Goal: Task Accomplishment & Management: Manage account settings

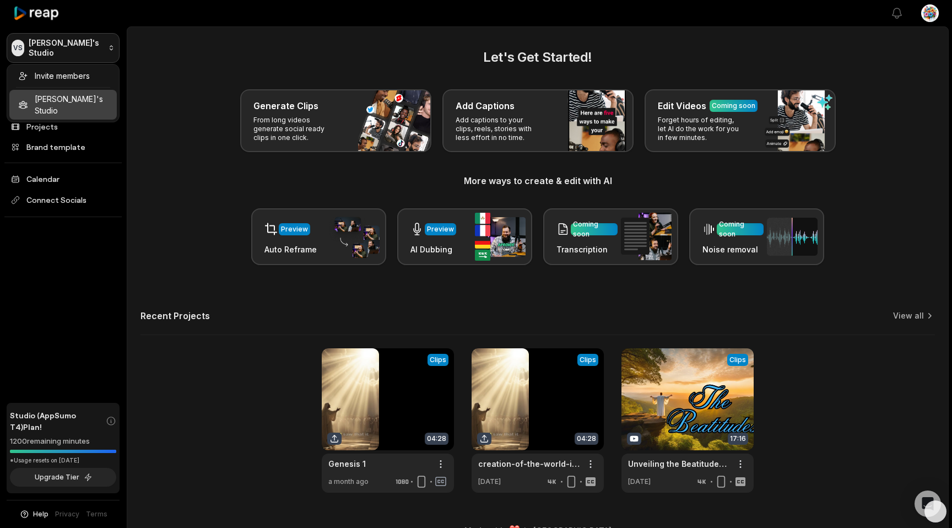
click at [106, 50] on html "VS [PERSON_NAME]'s Studio Create Project Home Projects Brand template Calendar …" at bounding box center [476, 264] width 952 height 528
click at [927, 18] on html "VS [PERSON_NAME]'s Studio Create Project Home Projects Brand template Calendar …" at bounding box center [476, 264] width 952 height 528
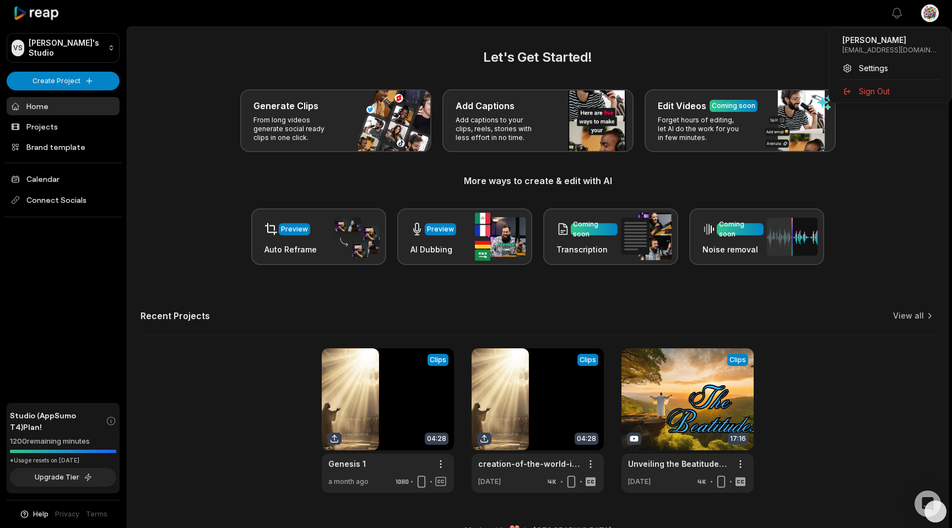
click at [930, 14] on html "VS [PERSON_NAME]'s Studio Create Project Home Projects Brand template Calendar …" at bounding box center [476, 264] width 952 height 528
click at [868, 65] on span "Settings" at bounding box center [873, 68] width 29 height 12
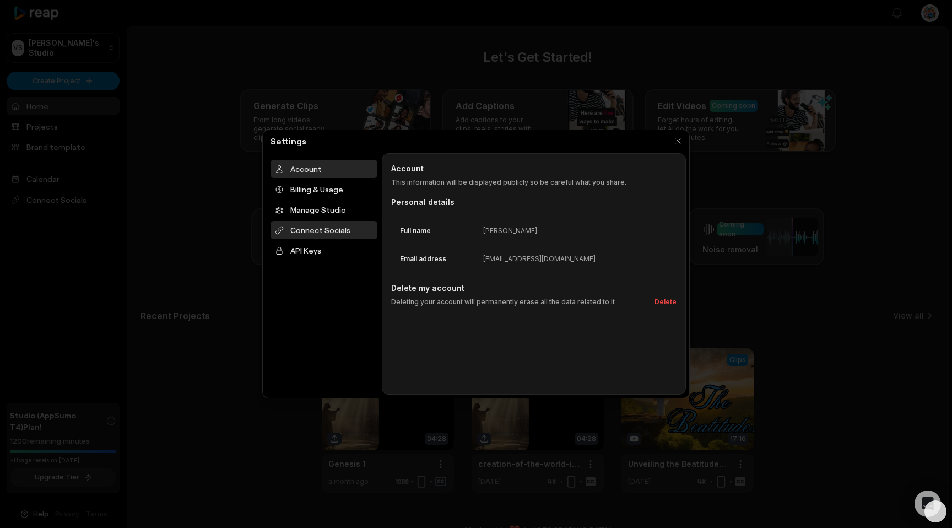
click at [309, 229] on div "Connect Socials" at bounding box center [324, 230] width 107 height 18
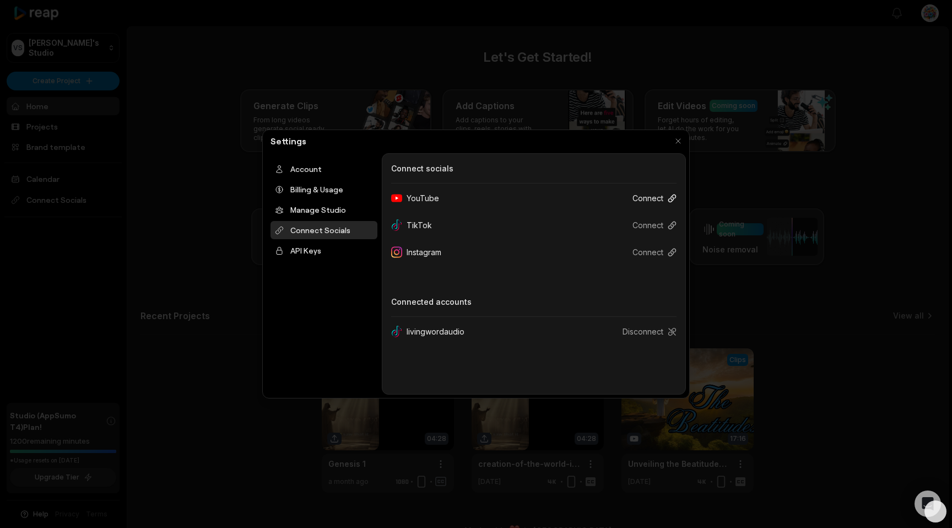
click at [672, 196] on icon at bounding box center [672, 198] width 7 height 7
